Goal: Task Accomplishment & Management: Complete application form

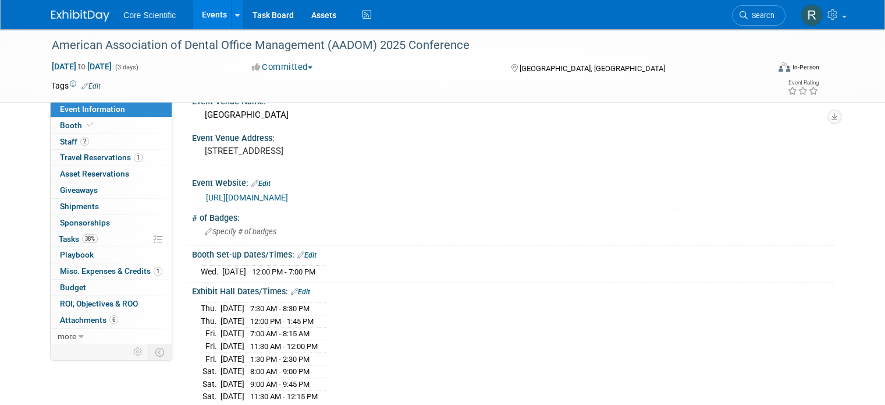
drag, startPoint x: 0, startPoint y: 0, endPoint x: 99, endPoint y: 9, distance: 99.3
click at [99, 9] on link at bounding box center [87, 9] width 72 height 9
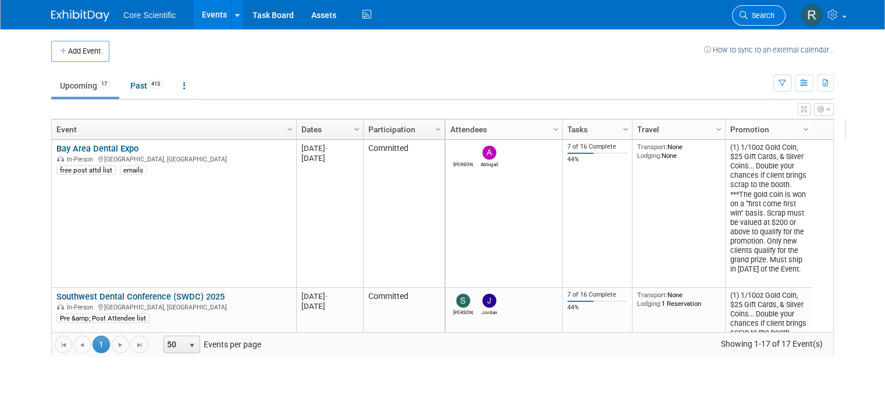
click at [772, 24] on link "Search" at bounding box center [759, 15] width 54 height 20
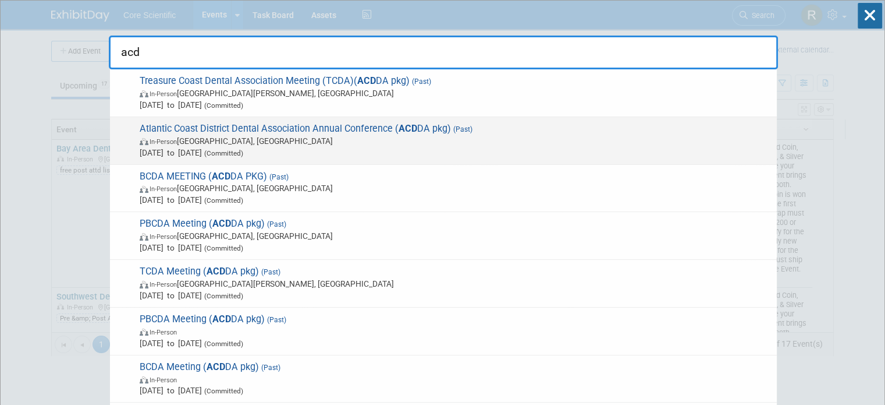
type input "acd"
click at [441, 158] on div "Atlantic Coast District Dental Association Annual Conference ( ACD DA pkg) (Pas…" at bounding box center [443, 141] width 667 height 48
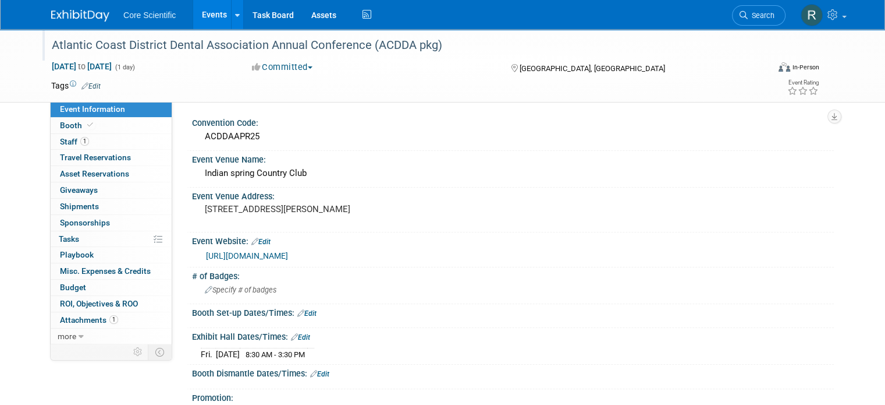
drag, startPoint x: 434, startPoint y: 46, endPoint x: 39, endPoint y: 37, distance: 395.3
click at [48, 37] on div "Atlantic Coast District Dental Association Annual Conference (ACDDA pkg)" at bounding box center [401, 45] width 707 height 21
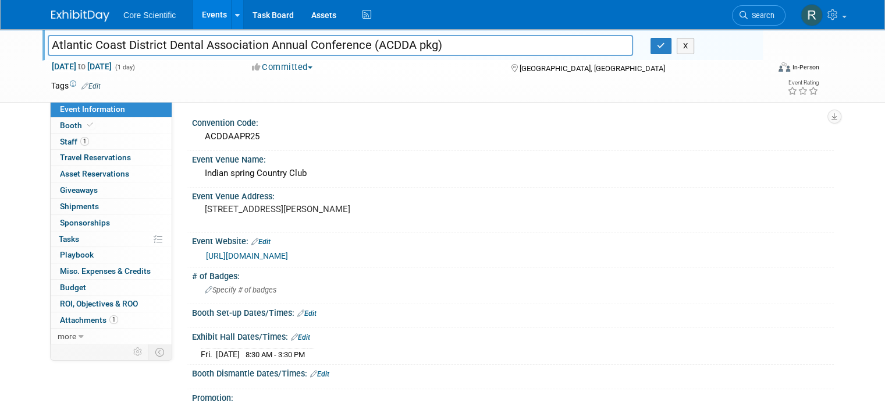
click at [48, 38] on input "Atlantic Coast District Dental Association Annual Conference (ACDDA pkg)" at bounding box center [341, 45] width 586 height 20
click at [660, 42] on button "button" at bounding box center [661, 46] width 21 height 16
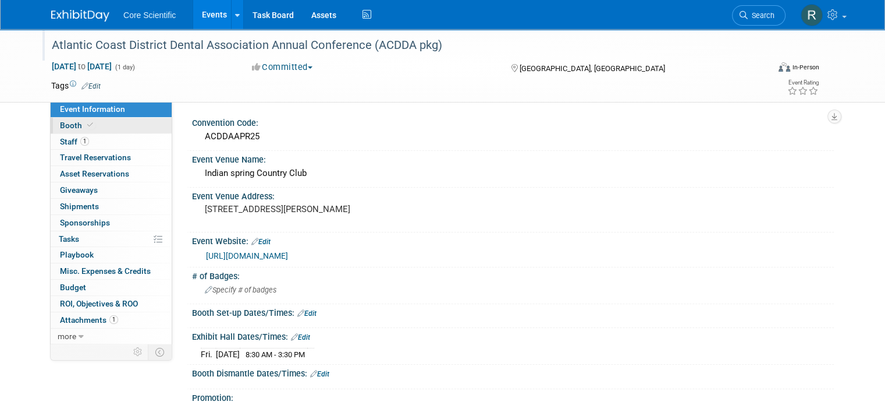
click at [104, 130] on link "Booth" at bounding box center [111, 126] width 121 height 16
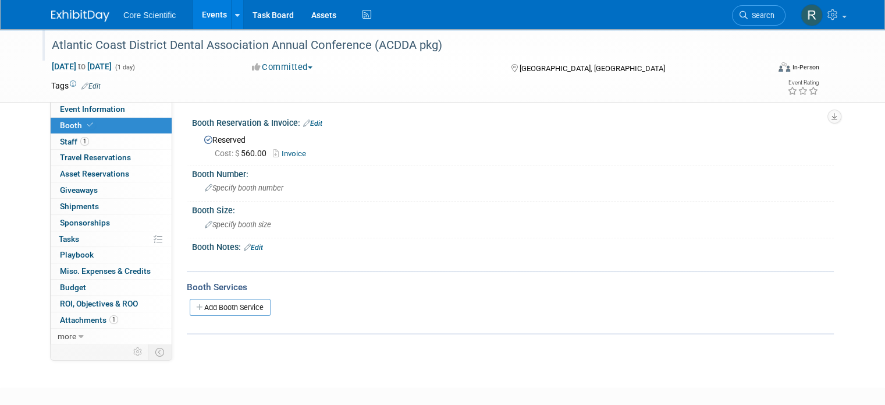
click at [52, 6] on link at bounding box center [87, 9] width 72 height 9
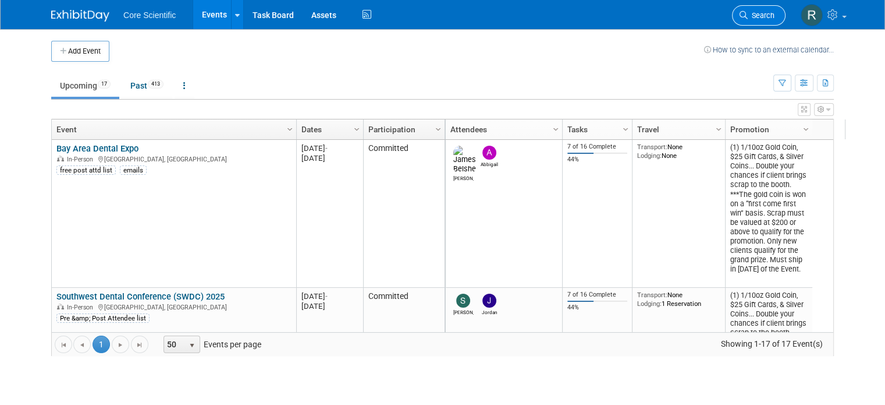
click at [766, 11] on span "Search" at bounding box center [761, 15] width 27 height 9
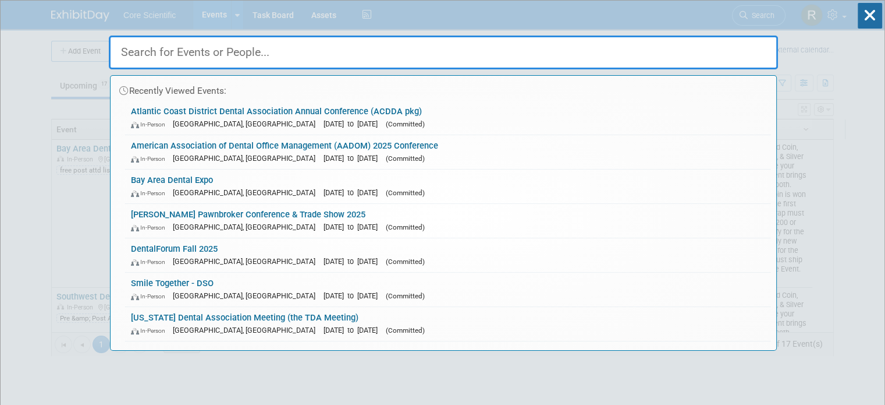
paste input "Atlantic Coast District Dental Association Annual Conference (ACDDA pkg)"
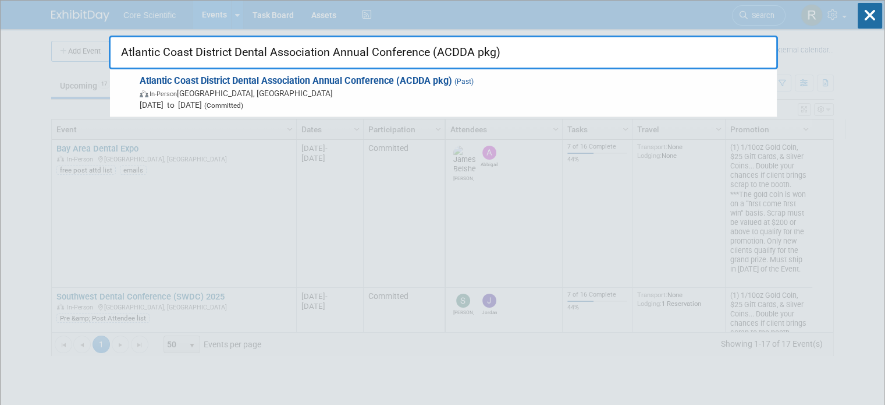
click at [519, 43] on input "Atlantic Coast District Dental Association Annual Conference (ACDDA pkg)" at bounding box center [443, 53] width 669 height 34
type input "Atlantic Coast District Dental Association Annual Conference (ACDDA pkg)"
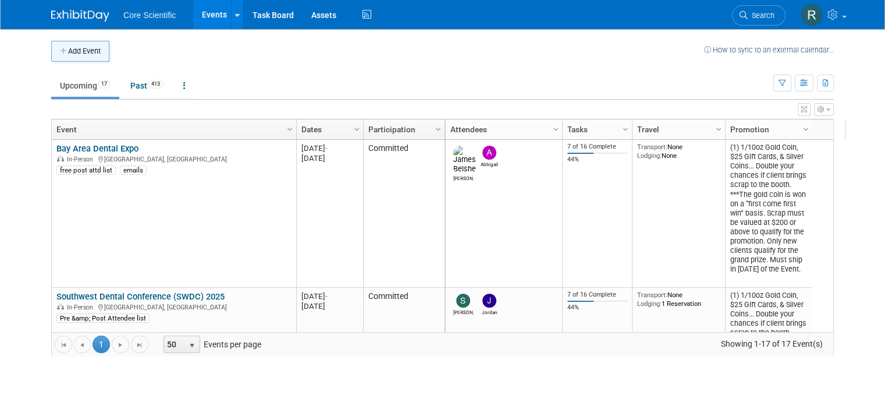
click at [90, 54] on button "Add Event" at bounding box center [80, 51] width 58 height 21
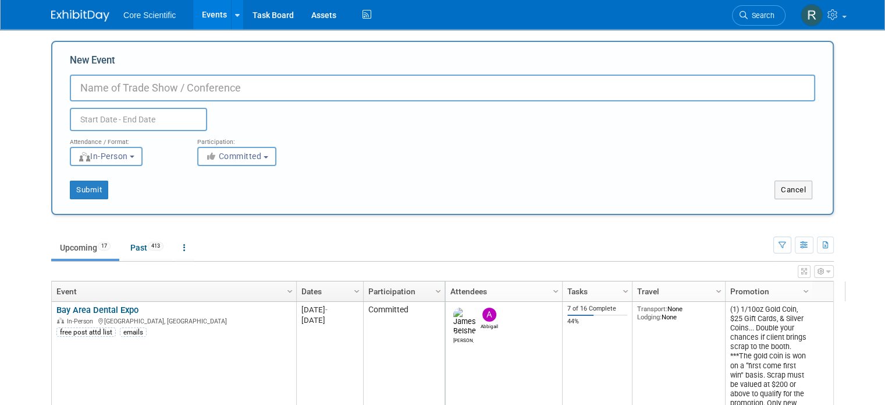
paste input "Atlantic Coast District Dental Association Annual Conference (ACDDA pkg)"
drag, startPoint x: 420, startPoint y: 84, endPoint x: 392, endPoint y: 90, distance: 29.1
click at [392, 90] on input "Atlantic Coast District Dental Association Annual Conference (ACDDA pkg)" at bounding box center [443, 88] width 746 height 27
type input "Atlantic Coast District Dental Association Annual Conference (ACDDA) 2026"
click at [152, 123] on input "text" at bounding box center [138, 119] width 137 height 23
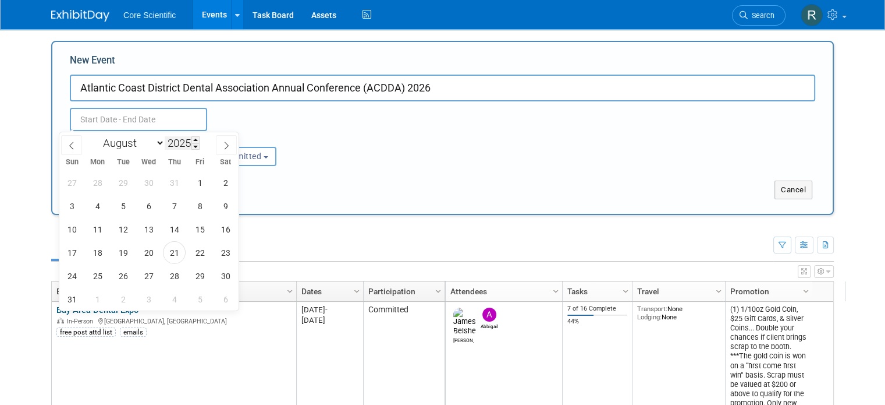
click at [181, 143] on input "2025" at bounding box center [182, 142] width 35 height 13
click at [196, 141] on span at bounding box center [195, 139] width 8 height 7
type input "2026"
click at [114, 148] on select "January February March April May June July August September October November De…" at bounding box center [131, 143] width 67 height 15
select select "3"
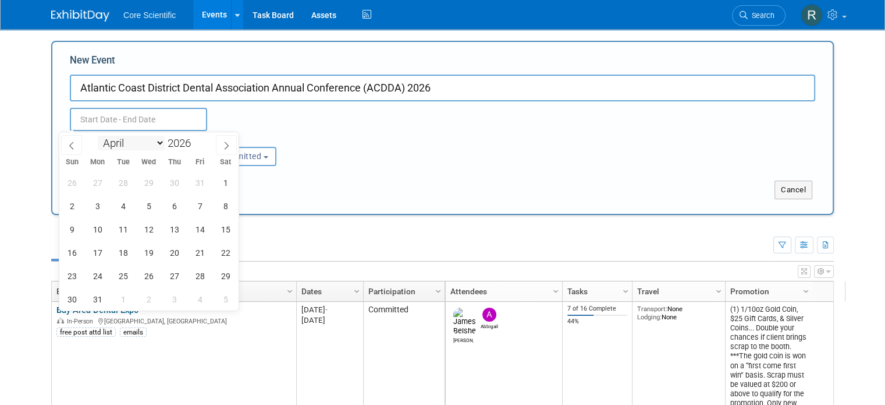
click at [98, 136] on select "January February March April May June July August September October November De…" at bounding box center [131, 143] width 67 height 15
click at [196, 230] on span "17" at bounding box center [200, 229] width 23 height 23
click at [199, 231] on span "17" at bounding box center [200, 229] width 23 height 23
type input "[DATE] to [DATE]"
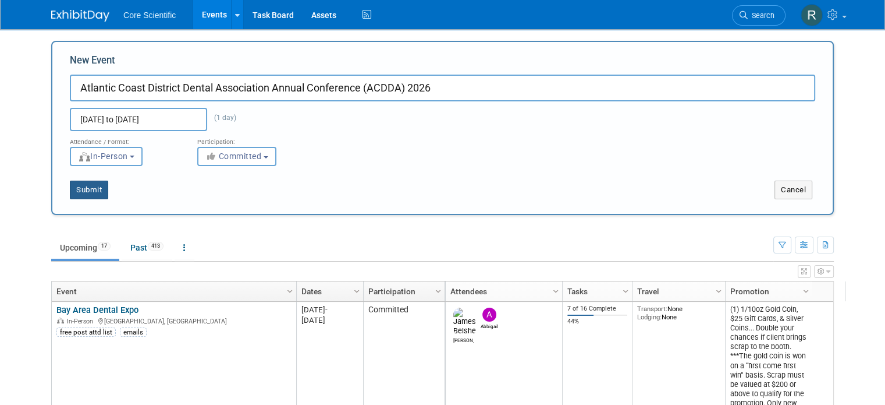
click at [79, 193] on button "Submit" at bounding box center [89, 189] width 38 height 19
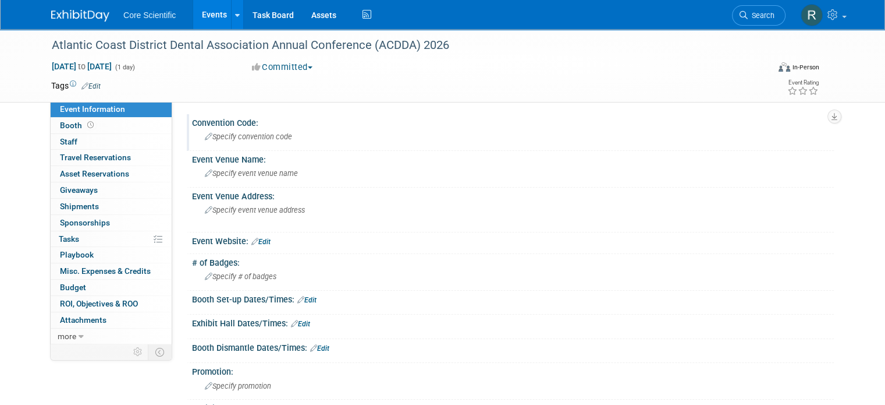
click at [274, 140] on span "Specify convention code" at bounding box center [248, 136] width 87 height 9
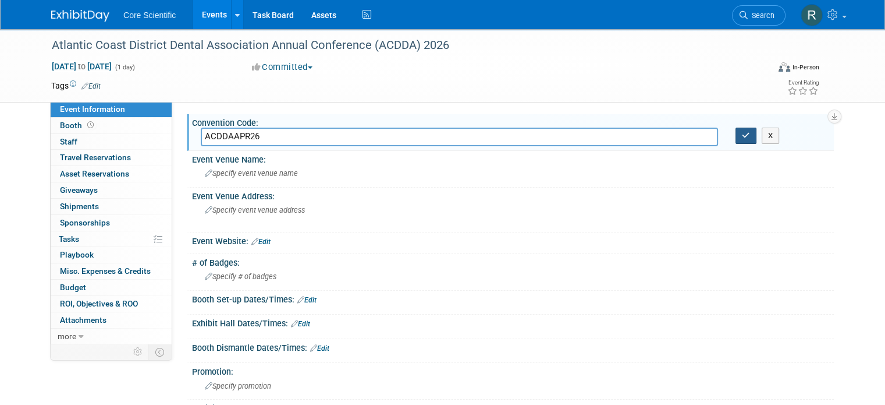
type input "ACDDAAPR26"
click at [747, 130] on button "button" at bounding box center [746, 135] width 21 height 16
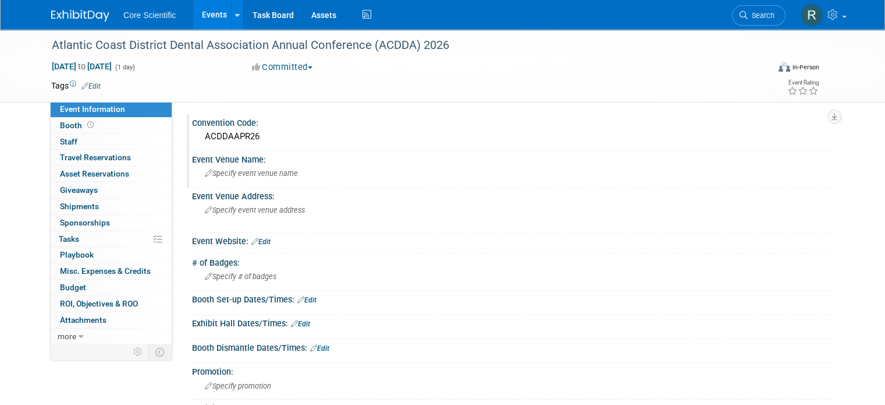
click at [242, 176] on span "Specify event venue name" at bounding box center [251, 173] width 93 height 9
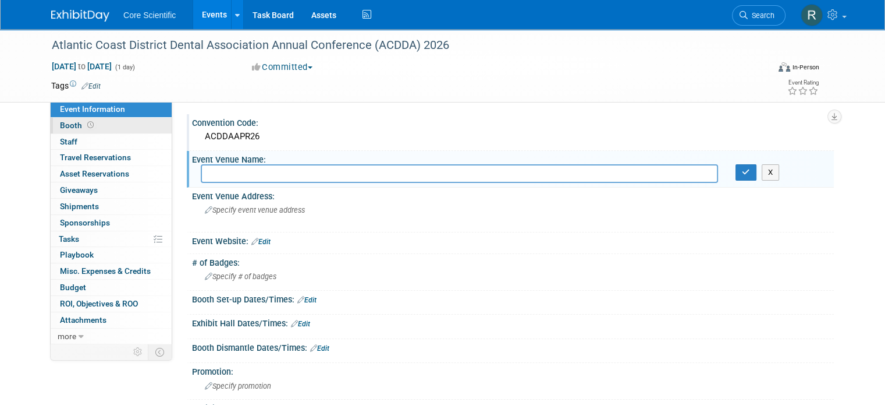
click at [95, 127] on link "Booth" at bounding box center [111, 126] width 121 height 16
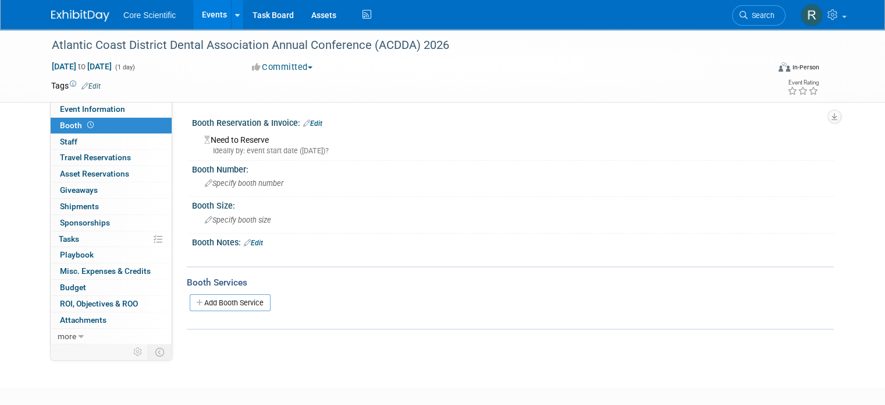
click at [309, 125] on link "Edit" at bounding box center [312, 123] width 19 height 8
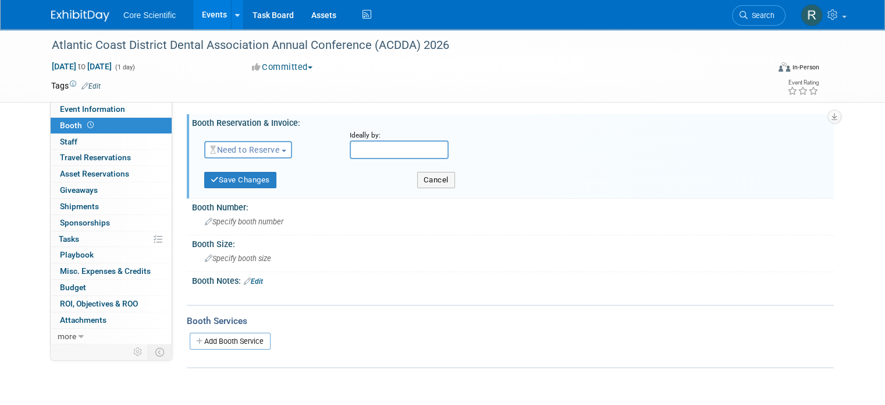
click at [247, 279] on link "Edit" at bounding box center [253, 281] width 19 height 8
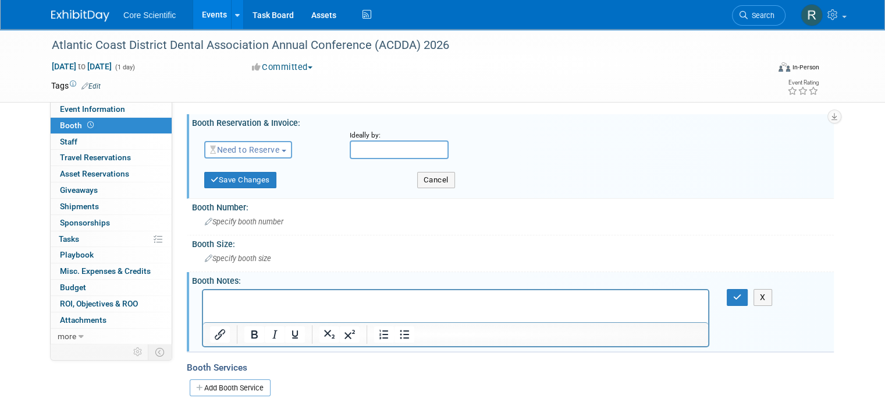
click at [254, 304] on p "Rich Text Area. Press ALT-0 for help." at bounding box center [456, 300] width 492 height 12
click at [742, 293] on icon "button" at bounding box center [737, 297] width 9 height 8
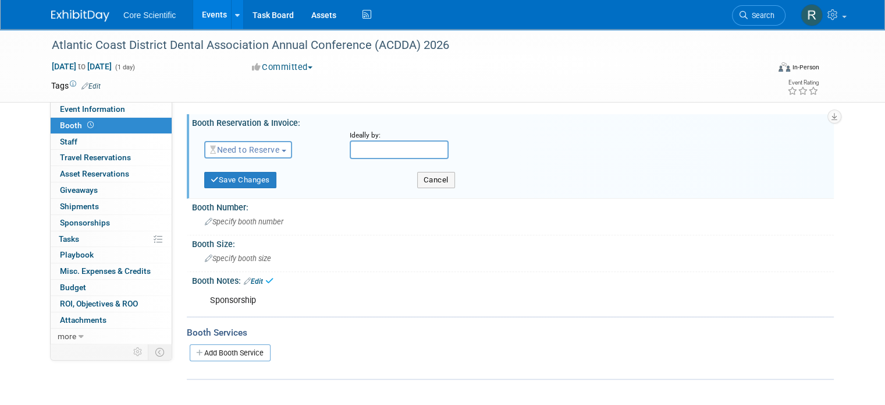
click at [244, 150] on span "Need to Reserve" at bounding box center [244, 149] width 69 height 9
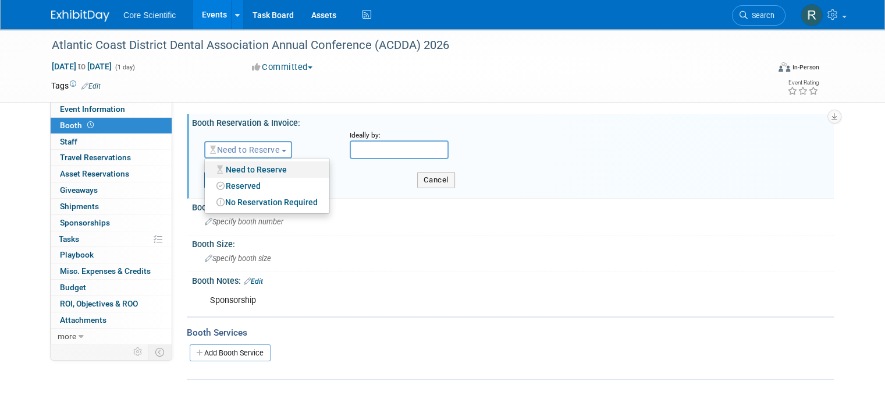
click at [248, 171] on link "Need to Reserve" at bounding box center [267, 169] width 125 height 16
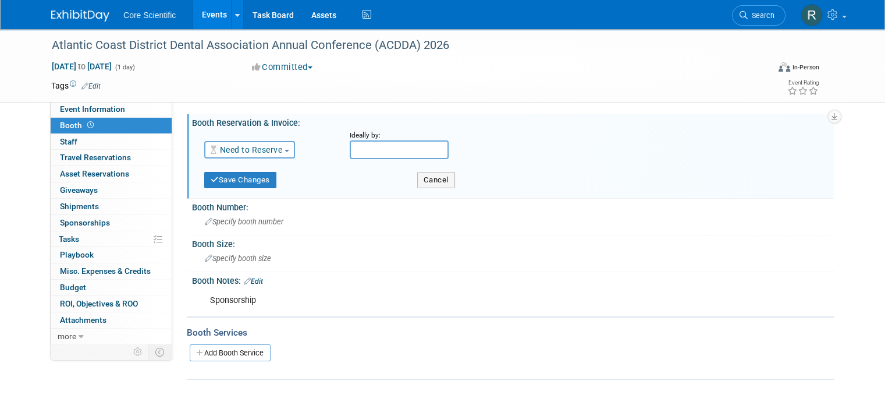
click at [242, 152] on link "Need to Reserve" at bounding box center [246, 149] width 72 height 9
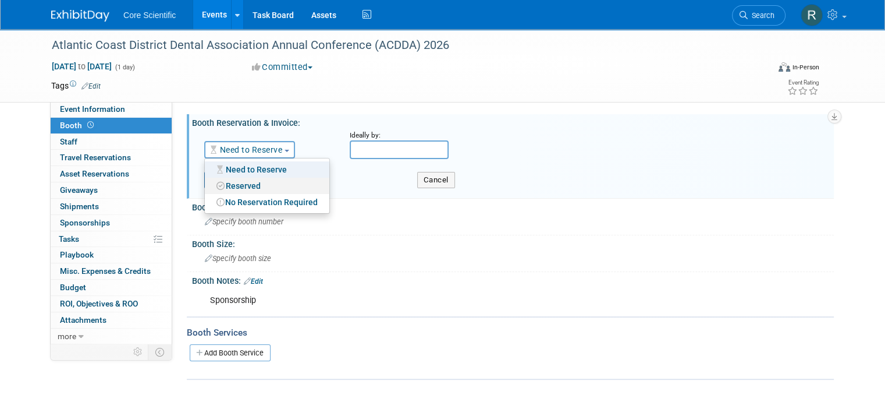
click at [244, 190] on link "Reserved" at bounding box center [267, 186] width 125 height 16
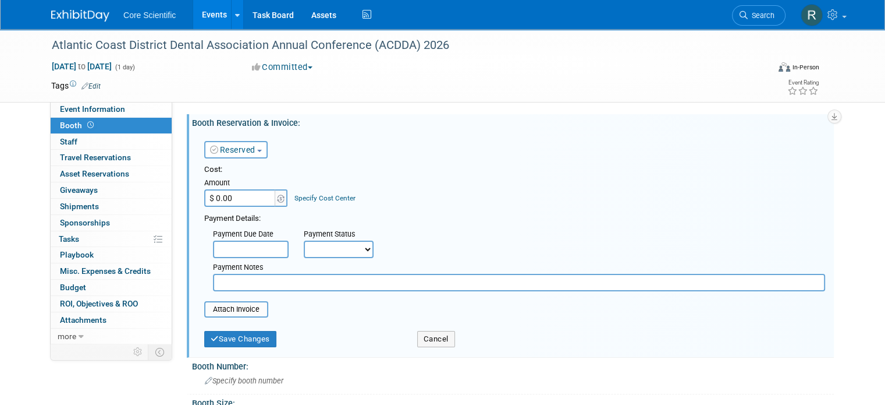
click at [239, 200] on input "$ 0.00" at bounding box center [240, 197] width 73 height 17
type input "$ 875.00"
click at [335, 253] on select "Not Paid Yet Partially Paid Paid in Full" at bounding box center [339, 248] width 70 height 17
select select "1"
click at [304, 240] on select "Not Paid Yet Partially Paid Paid in Full" at bounding box center [339, 248] width 70 height 17
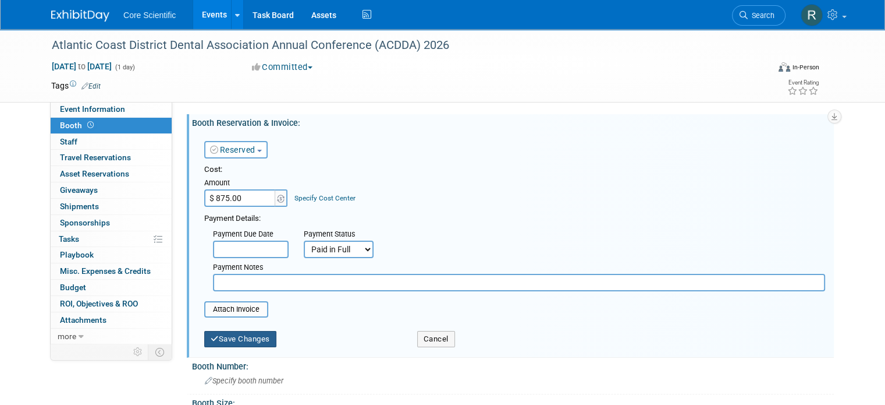
click at [253, 339] on button "Save Changes" at bounding box center [240, 339] width 72 height 16
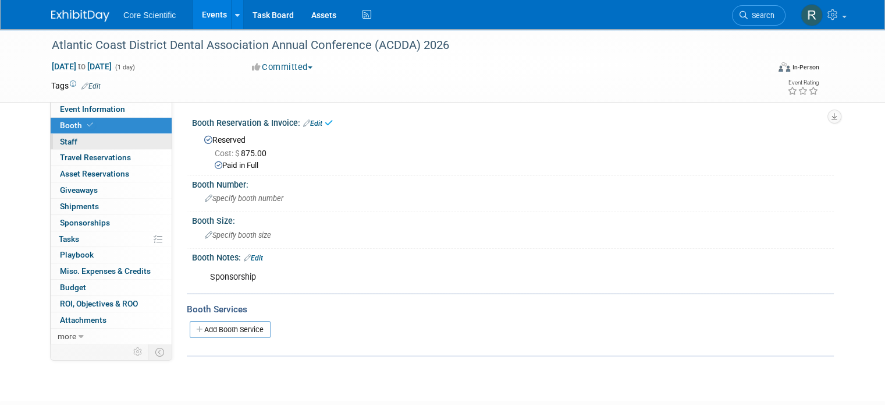
click at [77, 143] on link "0 Staff 0" at bounding box center [111, 142] width 121 height 16
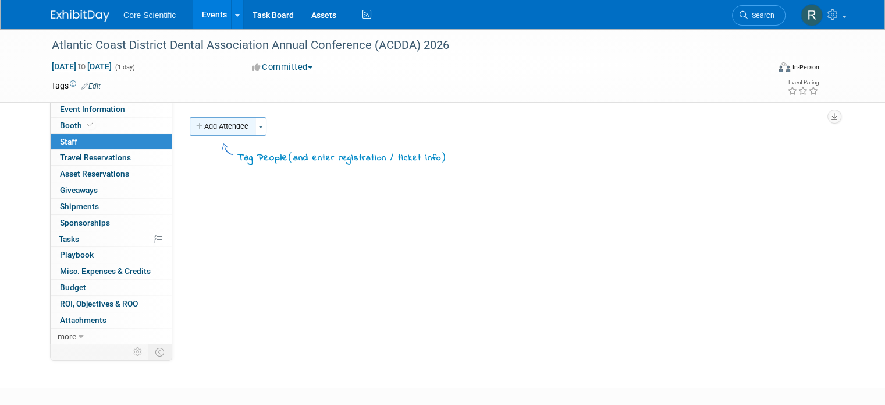
click at [219, 134] on button "Add Attendee" at bounding box center [223, 126] width 66 height 19
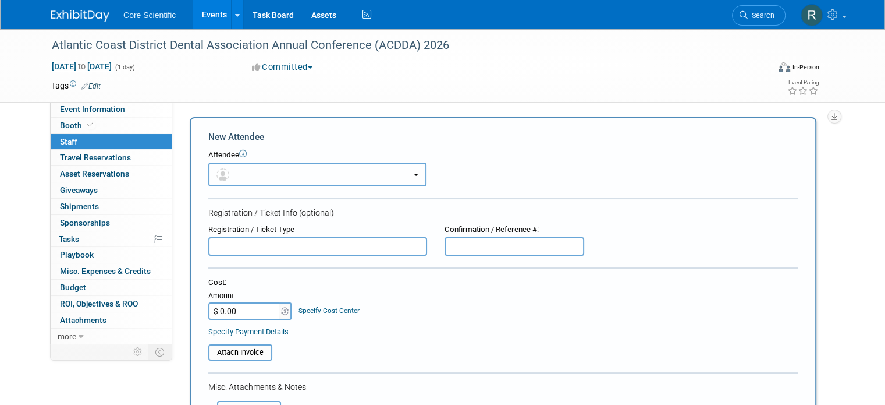
click at [241, 171] on button "button" at bounding box center [317, 174] width 218 height 24
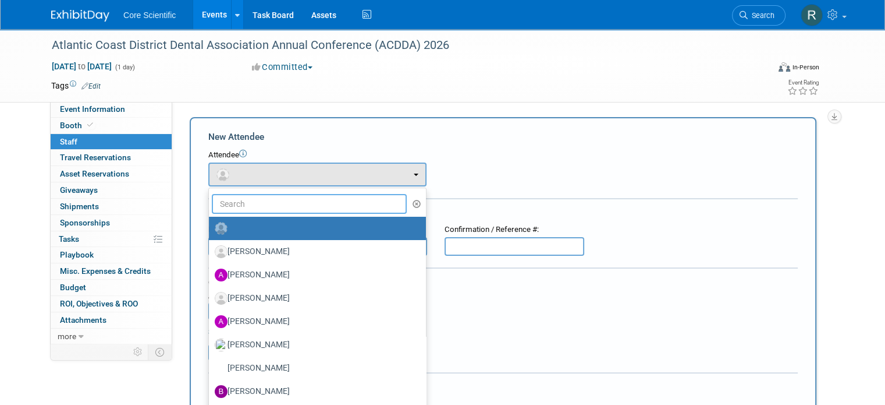
click at [244, 201] on input "text" at bounding box center [309, 204] width 195 height 20
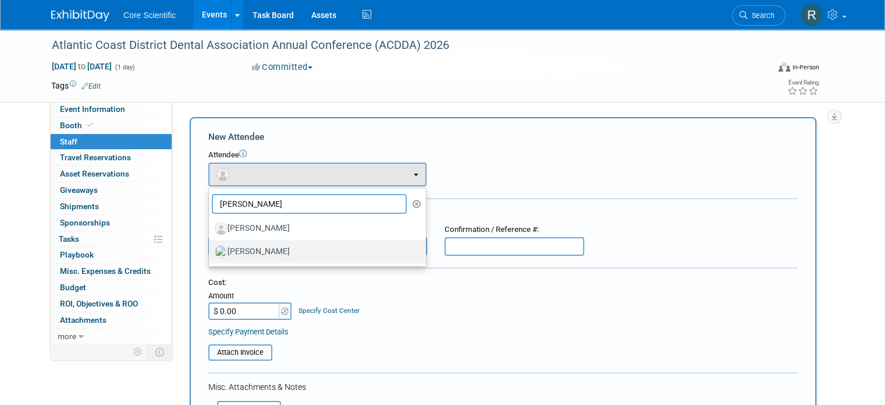
type input "[PERSON_NAME]"
click at [247, 257] on label "[PERSON_NAME]" at bounding box center [315, 251] width 200 height 19
click at [211, 254] on input "[PERSON_NAME]" at bounding box center [207, 250] width 8 height 8
select select "6c128cb2-0c38-4361-b858-ae58881757a8"
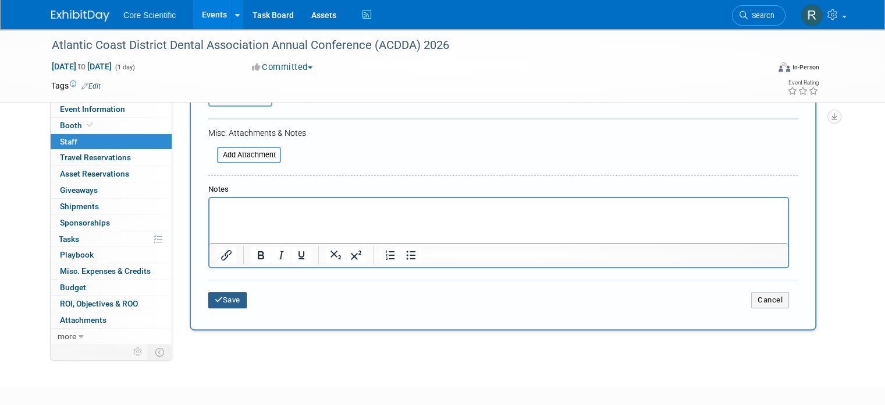
click at [210, 292] on button "Save" at bounding box center [227, 300] width 38 height 16
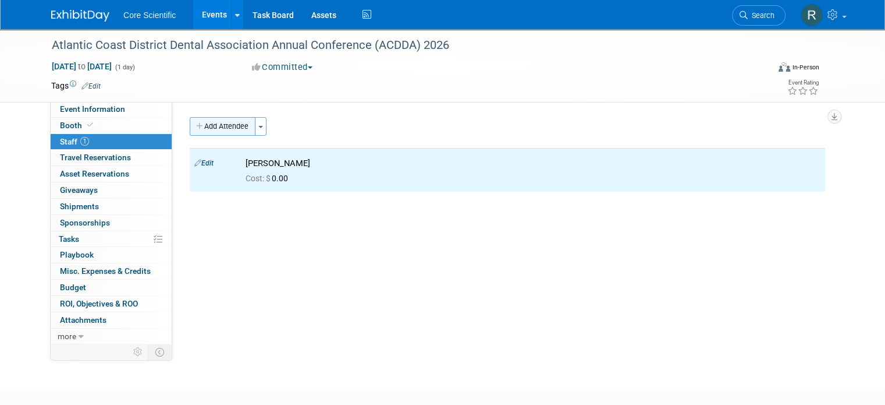
click at [230, 128] on button "Add Attendee" at bounding box center [223, 126] width 66 height 19
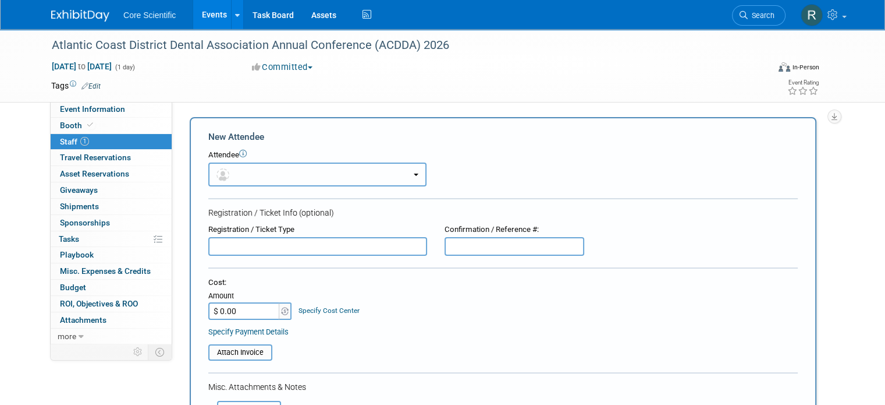
click at [253, 178] on button "button" at bounding box center [317, 174] width 218 height 24
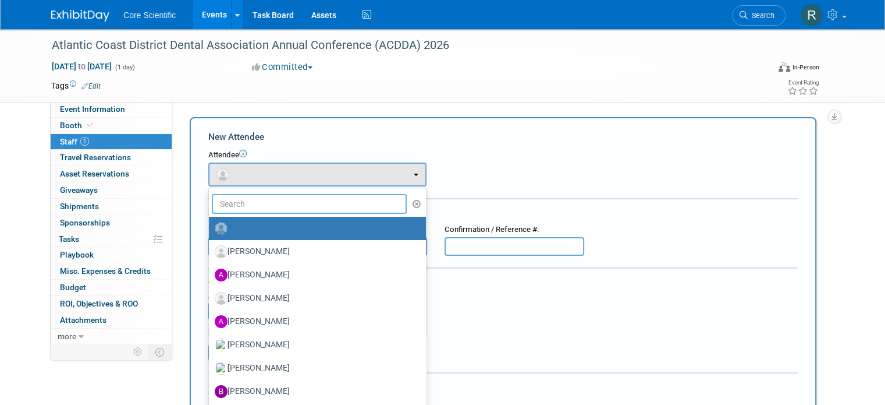
click at [257, 209] on input "text" at bounding box center [309, 204] width 195 height 20
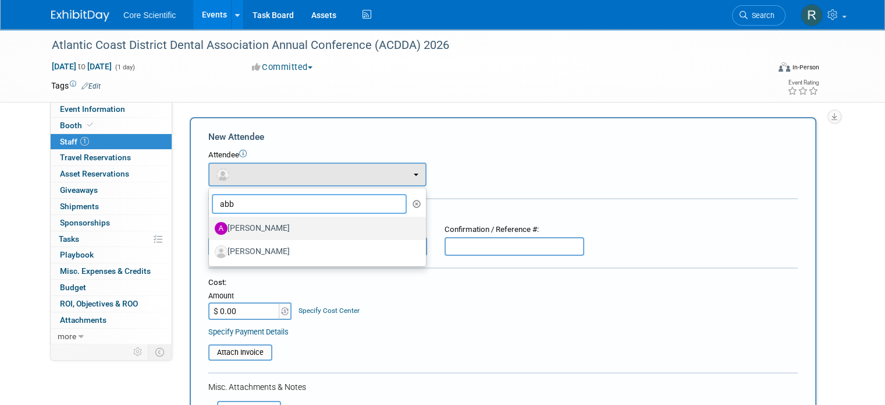
type input "abb"
click at [256, 225] on label "[PERSON_NAME]" at bounding box center [315, 228] width 200 height 19
click at [211, 225] on input "[PERSON_NAME]" at bounding box center [207, 227] width 8 height 8
select select "05a50c2f-ee05-48f9-88d1-bd1b04a06639"
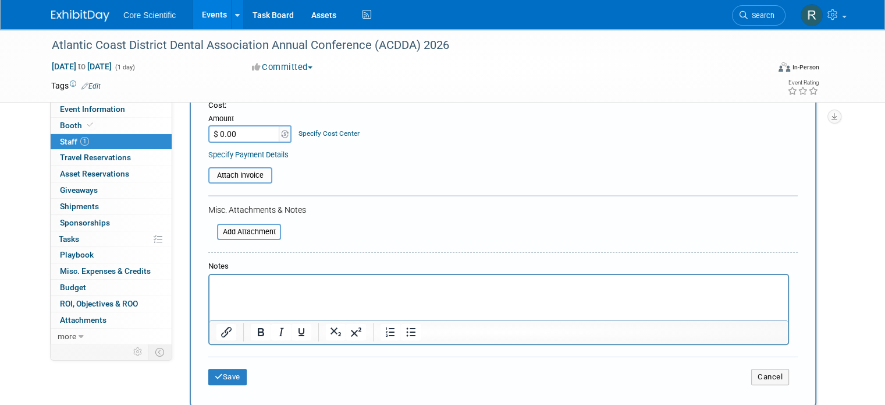
scroll to position [233, 0]
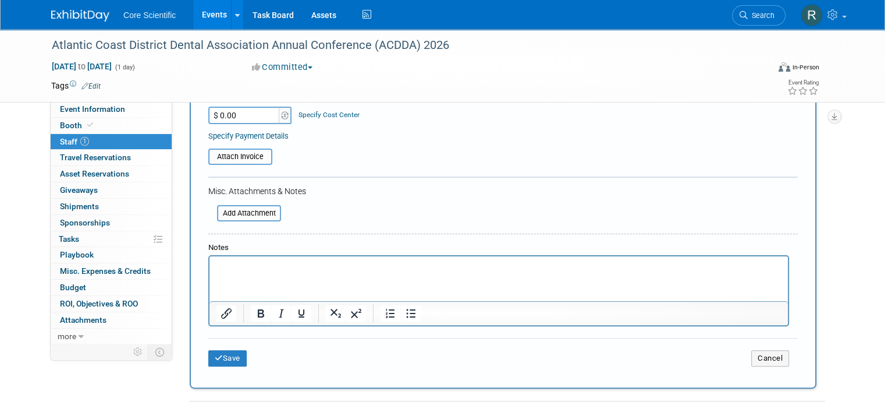
click at [221, 363] on div "Save Cancel" at bounding box center [503, 356] width 590 height 37
click at [217, 359] on button "Save" at bounding box center [227, 358] width 38 height 16
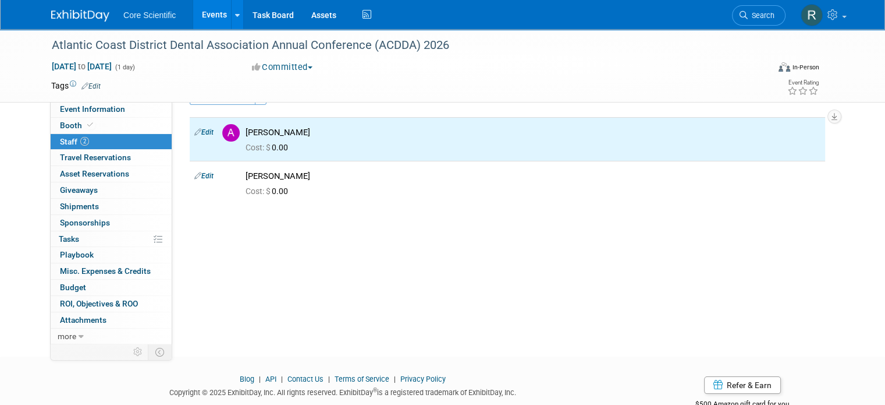
scroll to position [0, 0]
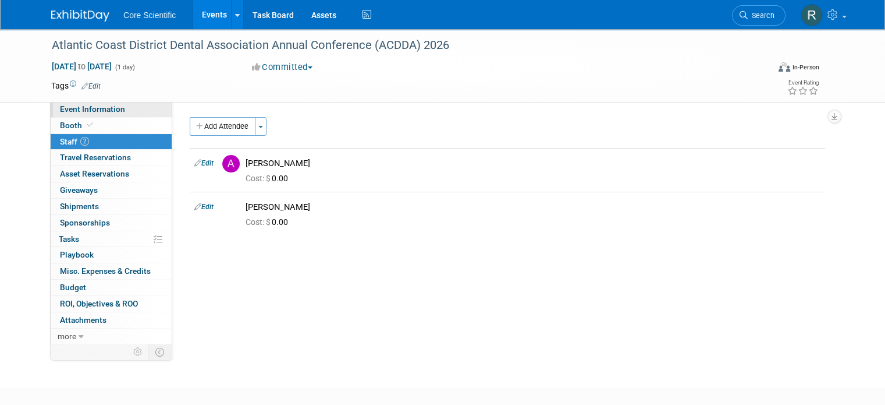
click at [100, 109] on span "Event Information" at bounding box center [92, 108] width 65 height 9
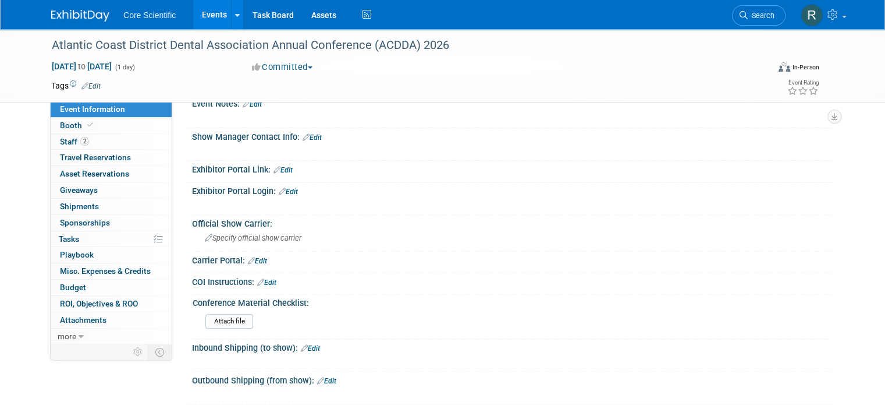
scroll to position [698, 0]
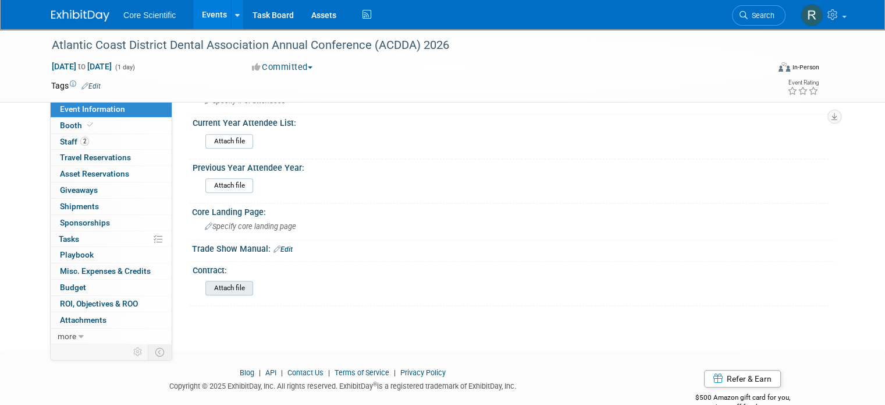
click at [207, 285] on div "Attach file" at bounding box center [229, 288] width 48 height 15
click at [214, 281] on input "file" at bounding box center [173, 287] width 158 height 13
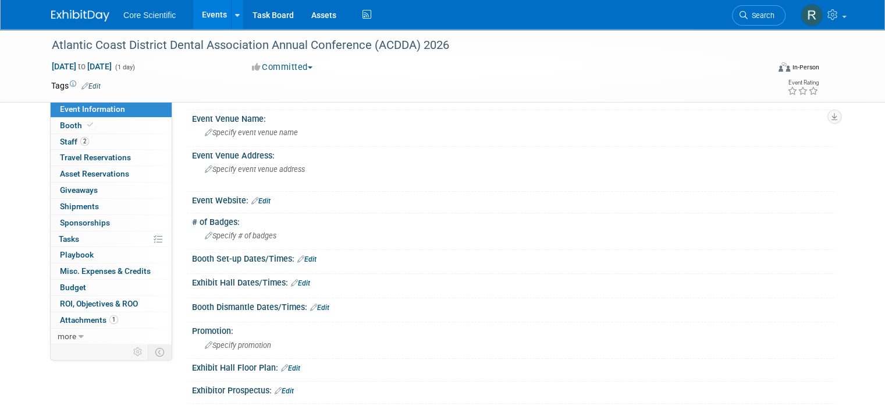
scroll to position [0, 0]
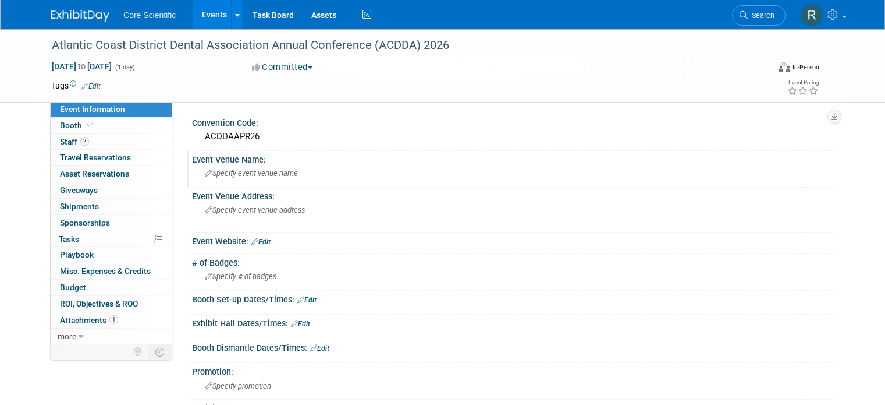
click at [224, 172] on span "Specify event venue name" at bounding box center [251, 173] width 93 height 9
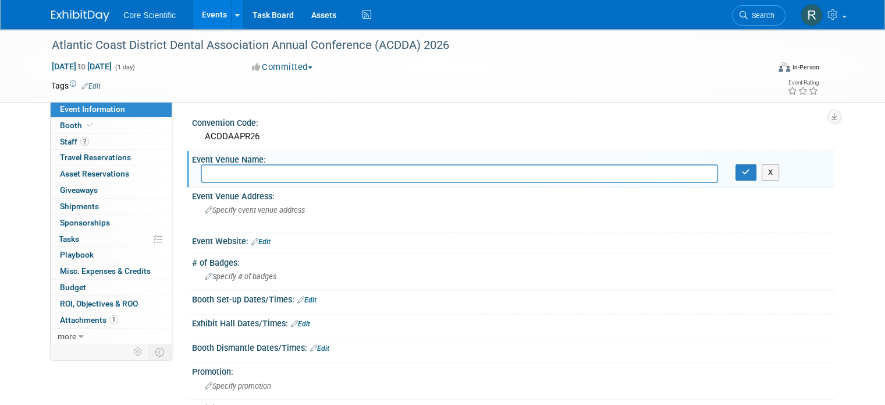
click at [211, 172] on input "text" at bounding box center [459, 173] width 517 height 18
paste input "Indian Spring Country Club"
type input "Indian Spring Country Club"
click at [750, 174] on icon "button" at bounding box center [746, 172] width 8 height 8
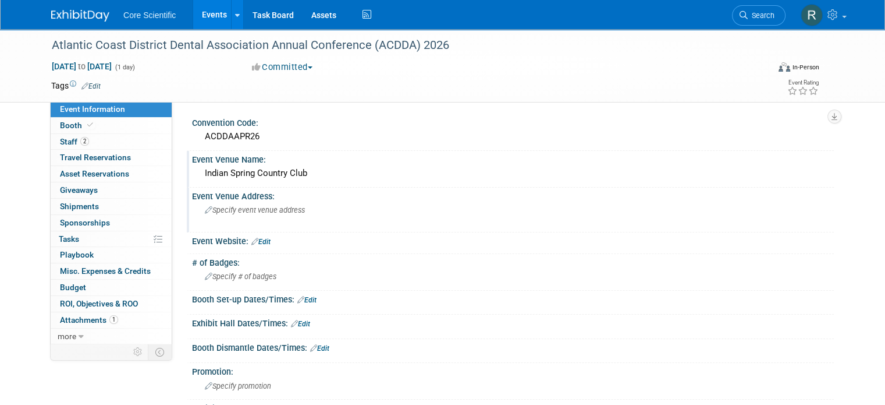
click at [239, 213] on span "Specify event venue address" at bounding box center [255, 209] width 100 height 9
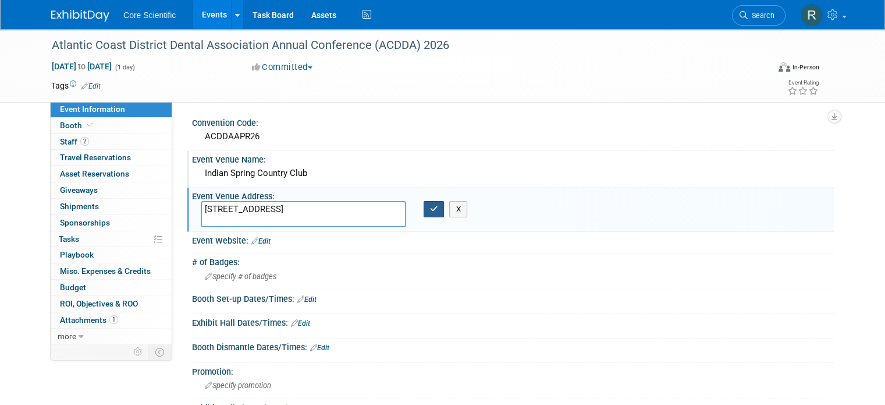
type textarea "[STREET_ADDRESS]"
click at [432, 215] on button "button" at bounding box center [434, 209] width 21 height 16
